Goal: Information Seeking & Learning: Find specific fact

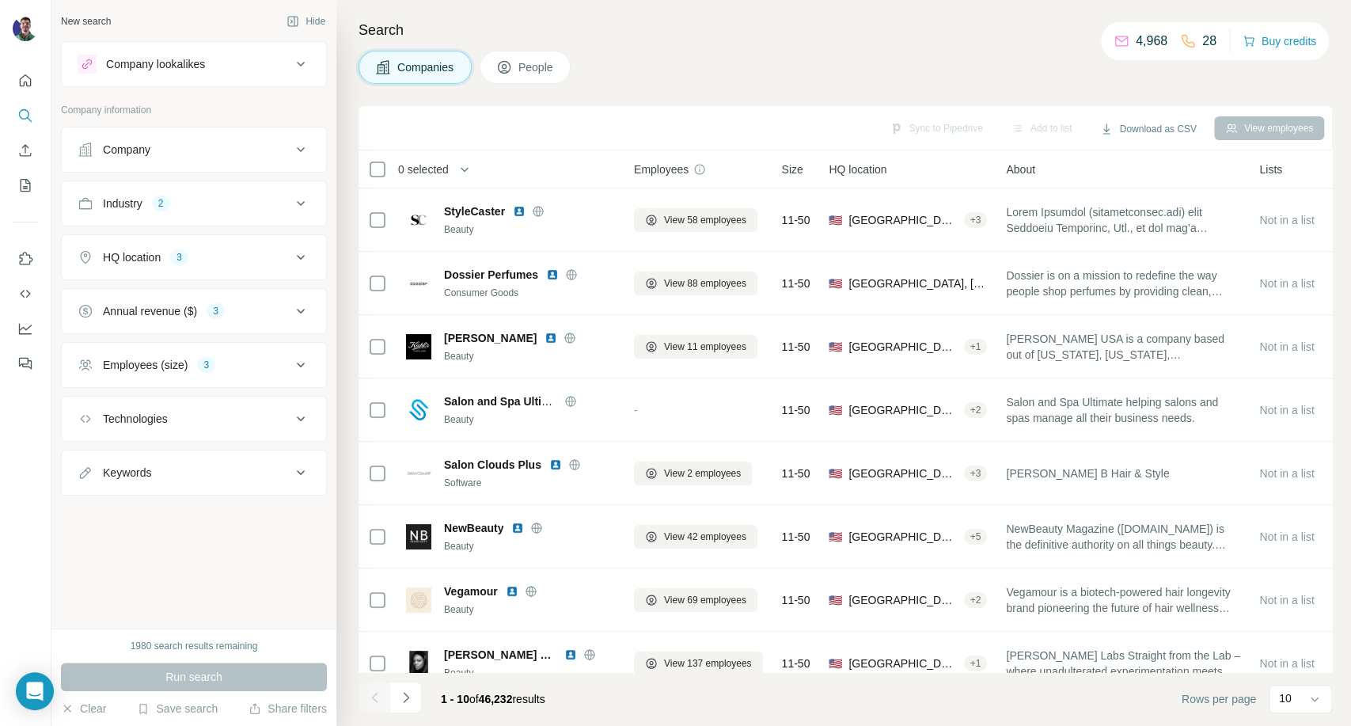
click at [397, 35] on h4 "Search" at bounding box center [846, 30] width 974 height 22
click at [393, 32] on h4 "Search" at bounding box center [846, 30] width 974 height 22
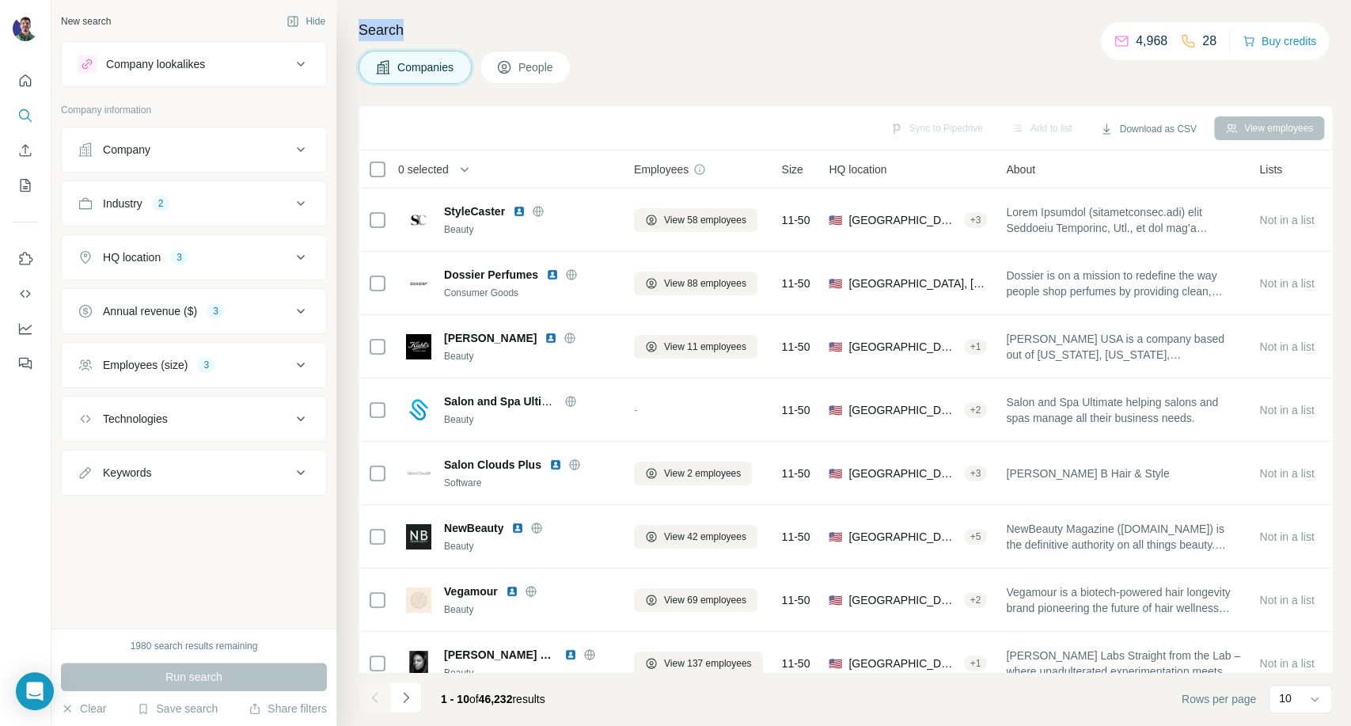
click at [393, 32] on h4 "Search" at bounding box center [846, 30] width 974 height 22
click at [392, 27] on h4 "Search" at bounding box center [846, 30] width 974 height 22
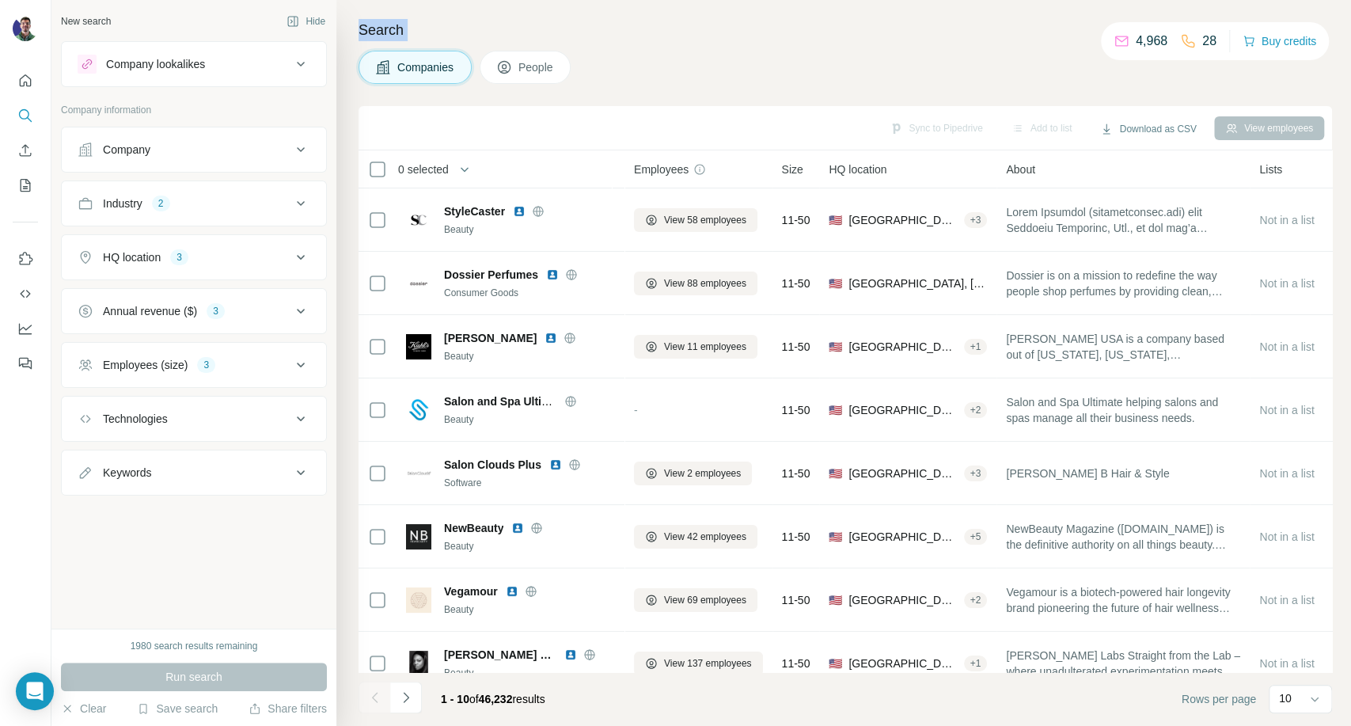
click at [392, 27] on h4 "Search" at bounding box center [846, 30] width 974 height 22
drag, startPoint x: 418, startPoint y: 35, endPoint x: 410, endPoint y: 33, distance: 8.1
click at [418, 35] on h4 "Search" at bounding box center [846, 30] width 974 height 22
click at [405, 29] on h4 "Search" at bounding box center [846, 30] width 974 height 22
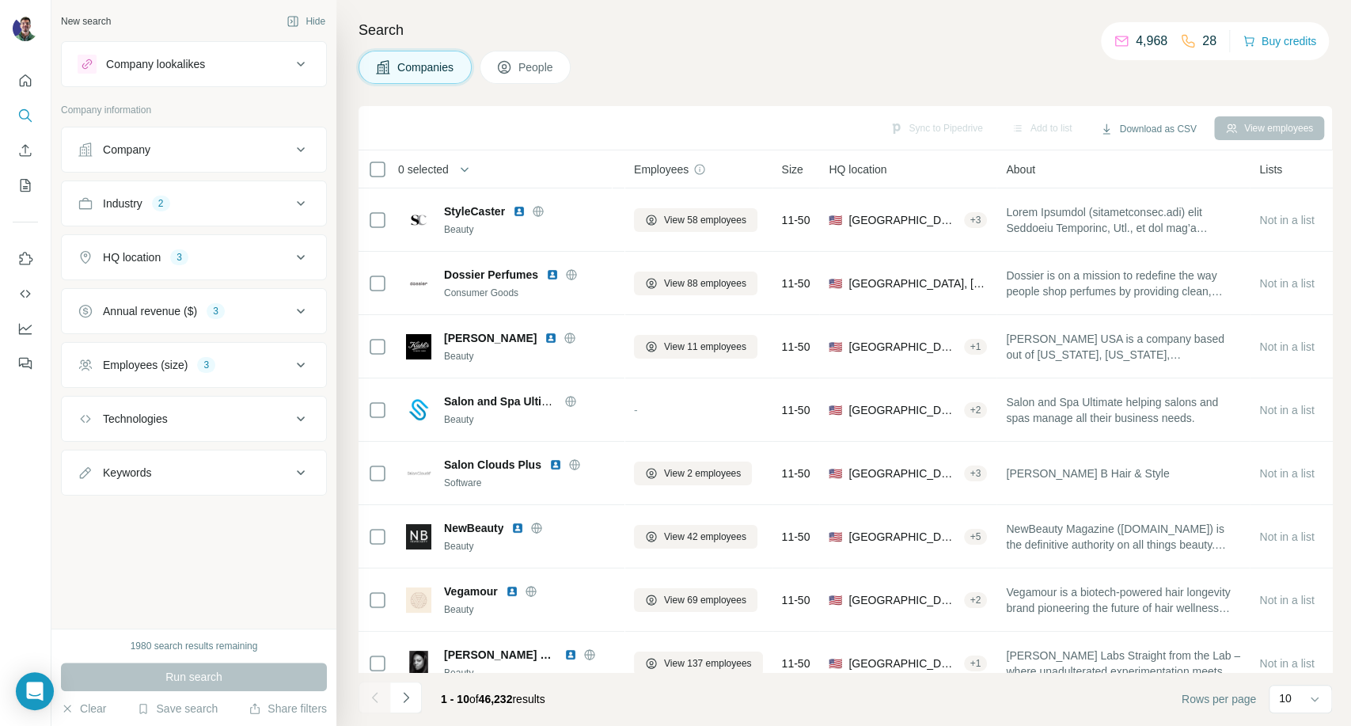
click at [402, 28] on h4 "Search" at bounding box center [846, 30] width 974 height 22
click at [377, 28] on h4 "Search" at bounding box center [846, 30] width 974 height 22
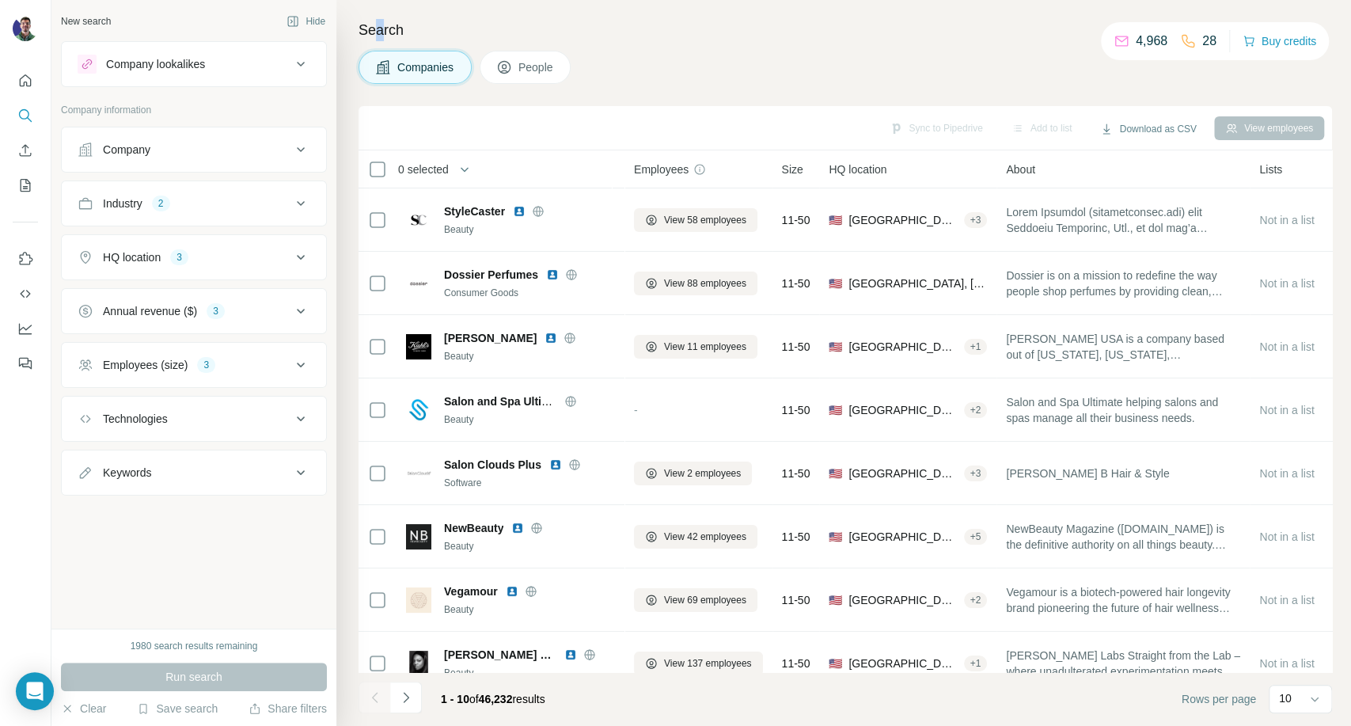
drag, startPoint x: 375, startPoint y: 25, endPoint x: 393, endPoint y: 39, distance: 22.5
click at [388, 36] on h4 "Search" at bounding box center [846, 30] width 974 height 22
click at [393, 39] on h4 "Search" at bounding box center [846, 30] width 974 height 22
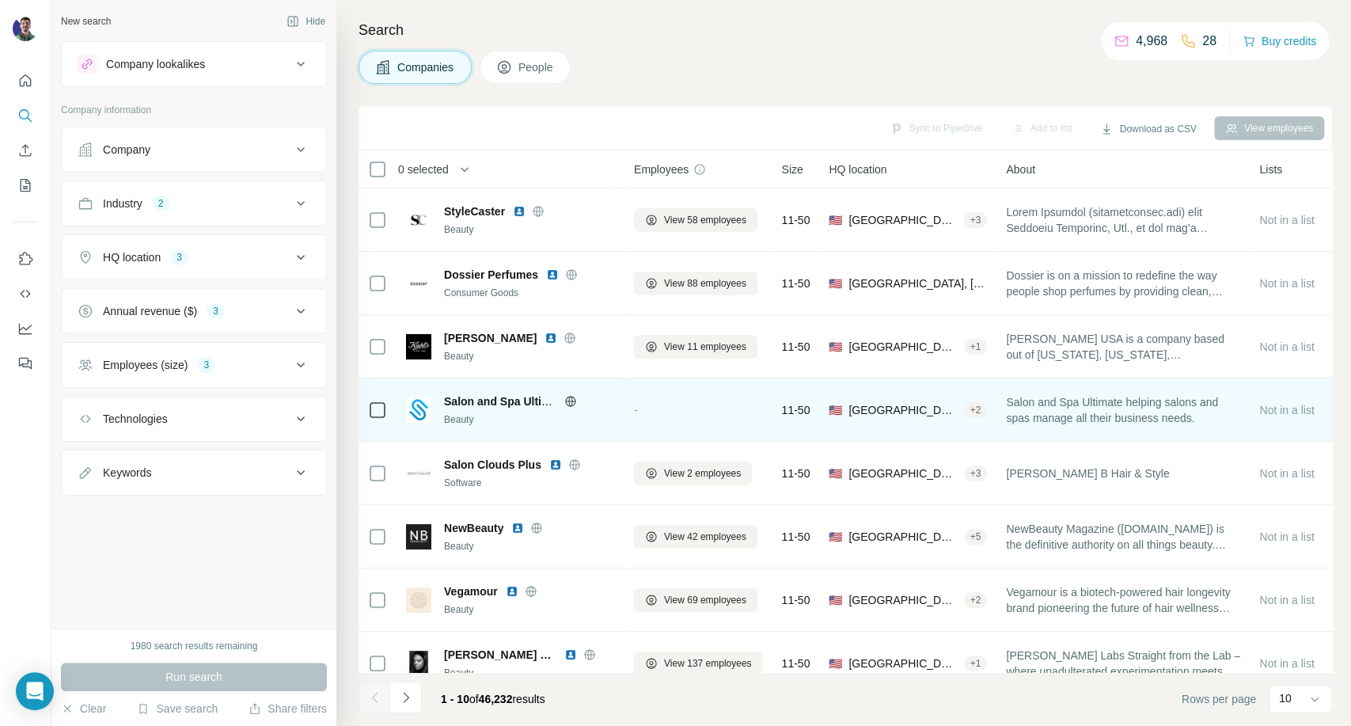
click at [628, 412] on td "-" at bounding box center [699, 409] width 148 height 63
drag, startPoint x: 640, startPoint y: 412, endPoint x: 655, endPoint y: 420, distance: 17.7
click at [655, 420] on div "-" at bounding box center [698, 410] width 129 height 44
click at [640, 412] on div "-" at bounding box center [698, 410] width 129 height 44
click at [637, 409] on span "-" at bounding box center [636, 410] width 4 height 13
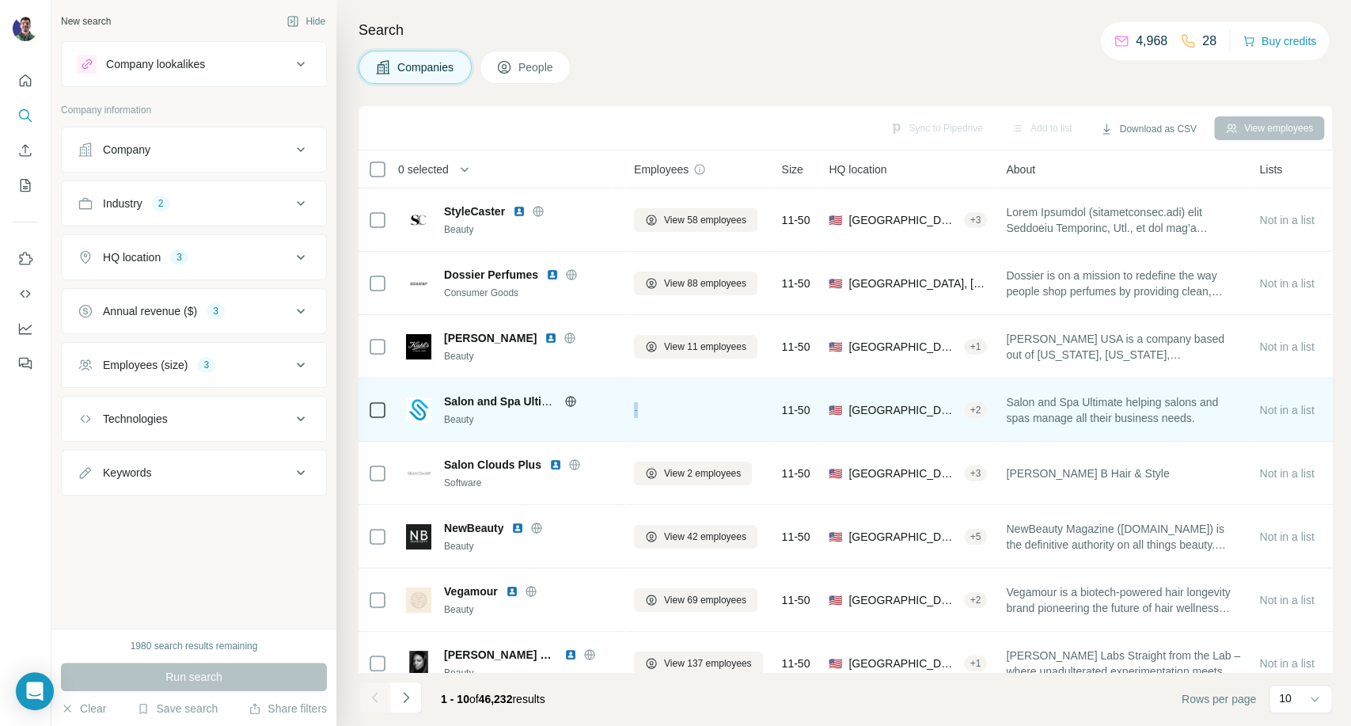
click at [634, 409] on span "-" at bounding box center [636, 410] width 4 height 13
click at [634, 411] on span "-" at bounding box center [636, 410] width 4 height 13
drag, startPoint x: 633, startPoint y: 410, endPoint x: 644, endPoint y: 416, distance: 12.8
click at [644, 416] on div "-" at bounding box center [698, 410] width 129 height 44
click at [640, 409] on div "-" at bounding box center [698, 410] width 129 height 44
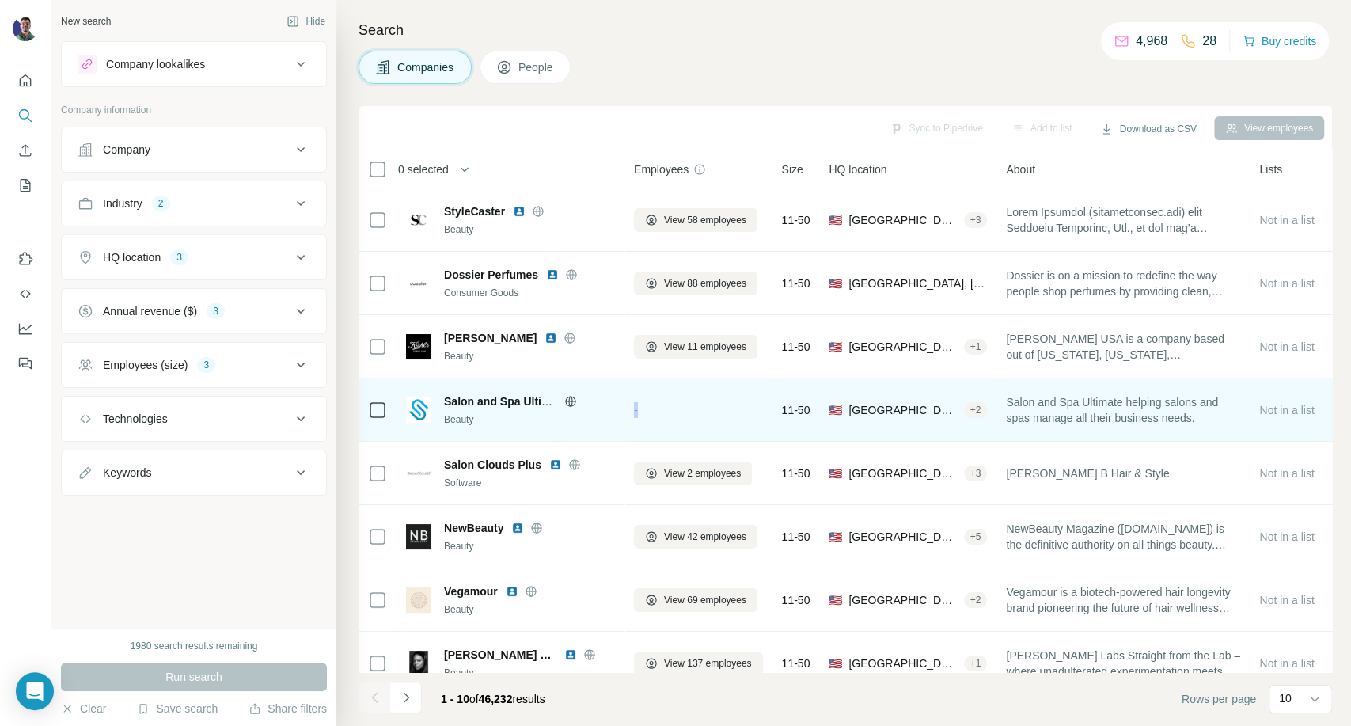
click at [642, 408] on div "-" at bounding box center [698, 410] width 129 height 44
click at [792, 408] on span "11-50" at bounding box center [796, 410] width 28 height 16
drag, startPoint x: 784, startPoint y: 407, endPoint x: 627, endPoint y: 425, distance: 157.8
click at [0, 0] on tr "Salon and Spa Ultimate Beauty - 11-50 🇺🇸 [GEOGRAPHIC_DATA] + 2 Salon and Spa Ul…" at bounding box center [0, 0] width 0 height 0
click at [654, 416] on div "-" at bounding box center [698, 410] width 129 height 44
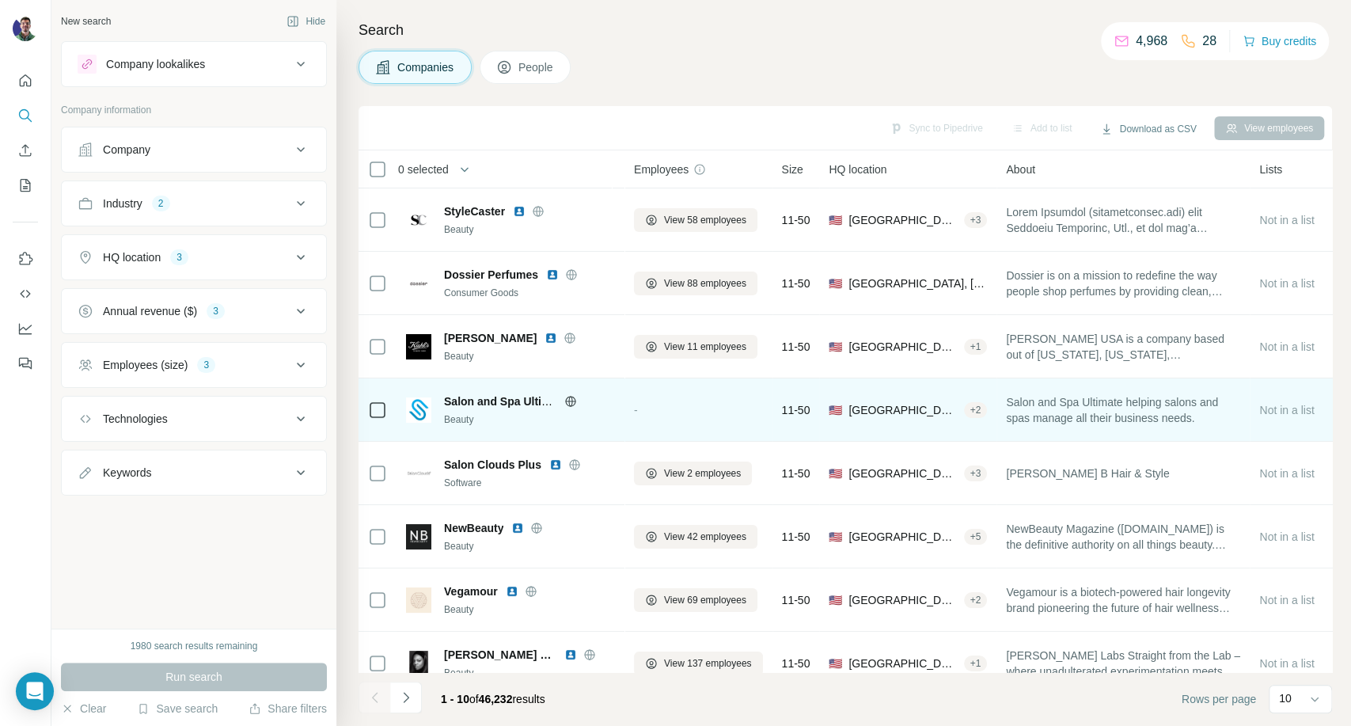
drag, startPoint x: 654, startPoint y: 414, endPoint x: 636, endPoint y: 409, distance: 18.1
click at [636, 409] on div "-" at bounding box center [698, 410] width 129 height 44
click at [629, 407] on td "-" at bounding box center [699, 409] width 148 height 63
click at [638, 412] on span "-" at bounding box center [636, 410] width 4 height 13
drag, startPoint x: 789, startPoint y: 404, endPoint x: 655, endPoint y: 413, distance: 134.1
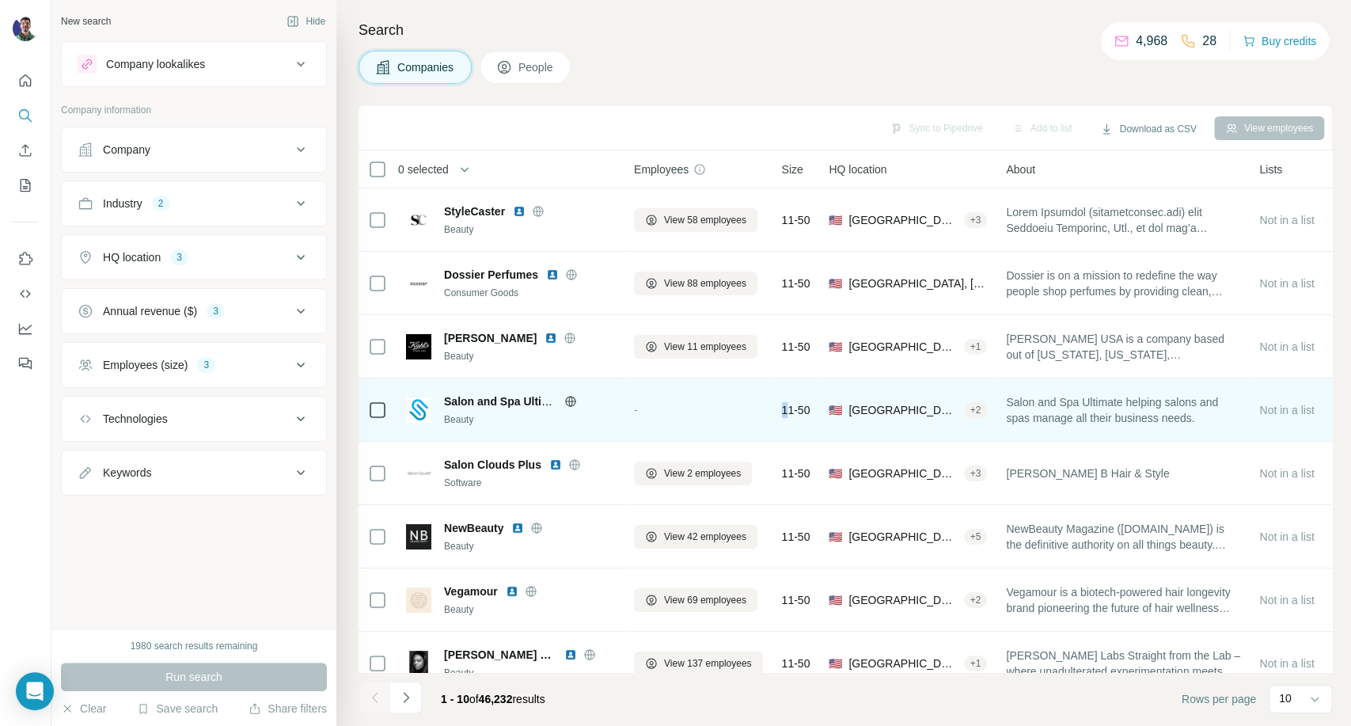
click at [0, 0] on tr "Salon and Spa Ultimate Beauty - 11-50 🇺🇸 [GEOGRAPHIC_DATA] + 2 Salon and Spa Ul…" at bounding box center [0, 0] width 0 height 0
click at [655, 413] on div "-" at bounding box center [698, 410] width 129 height 44
